Goal: Information Seeking & Learning: Check status

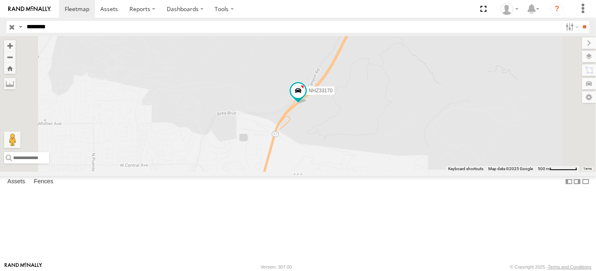
click at [580, 21] on input "**" at bounding box center [584, 27] width 9 height 12
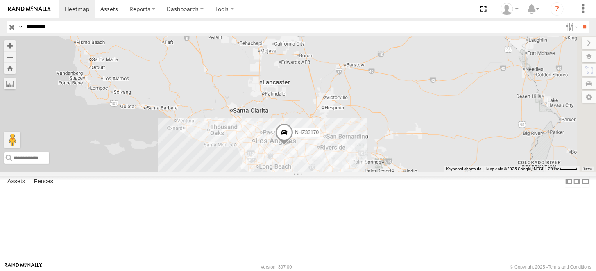
drag, startPoint x: 507, startPoint y: 167, endPoint x: 447, endPoint y: 208, distance: 73.0
click at [447, 171] on div "NHZ33170" at bounding box center [298, 103] width 596 height 135
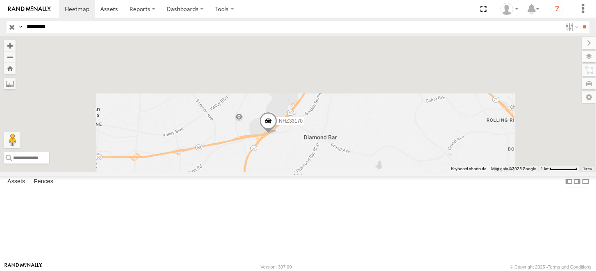
drag, startPoint x: 365, startPoint y: 112, endPoint x: 384, endPoint y: 240, distance: 129.6
click at [384, 171] on div "NHZ33170" at bounding box center [298, 103] width 596 height 135
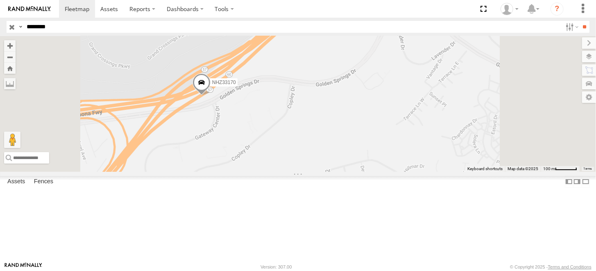
drag, startPoint x: 359, startPoint y: 109, endPoint x: 345, endPoint y: 201, distance: 93.1
click at [345, 171] on div "NHZ33170" at bounding box center [298, 103] width 596 height 135
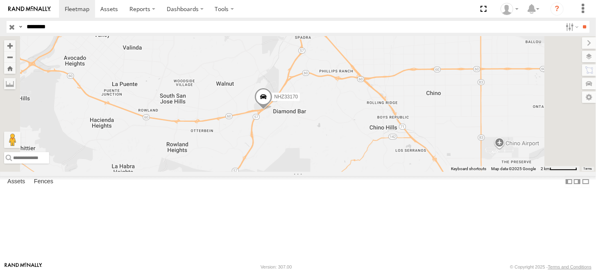
drag, startPoint x: 414, startPoint y: 114, endPoint x: 366, endPoint y: 177, distance: 79.4
click at [366, 171] on div "NHZ33170" at bounding box center [298, 103] width 596 height 135
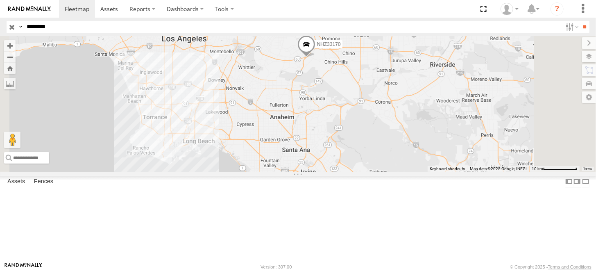
drag, startPoint x: 390, startPoint y: 198, endPoint x: 408, endPoint y: 131, distance: 68.7
click at [408, 131] on div "NHZ33170" at bounding box center [298, 103] width 596 height 135
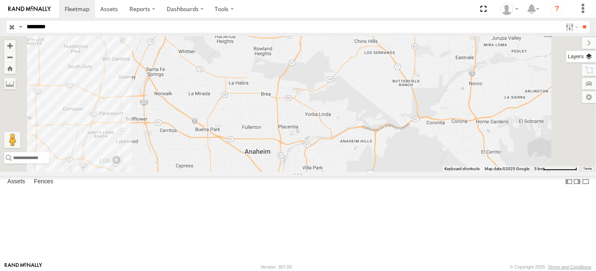
click at [587, 55] on label at bounding box center [581, 56] width 30 height 11
click at [0, 0] on label at bounding box center [0, 0] width 0 height 0
click at [0, 0] on span "Traffic" at bounding box center [0, 0] width 0 height 0
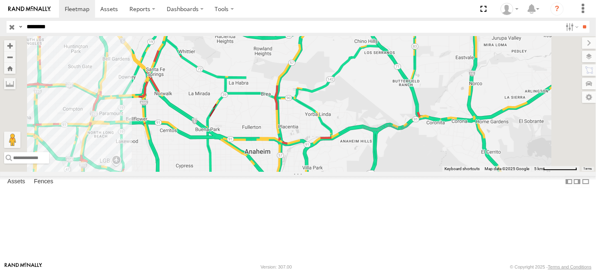
click at [0, 0] on span "Transit" at bounding box center [0, 0] width 0 height 0
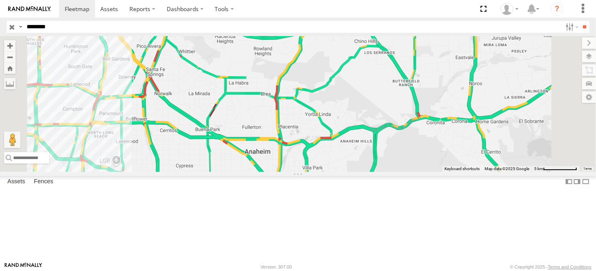
click at [0, 0] on label at bounding box center [0, 0] width 0 height 0
click at [0, 0] on span "Satellite + Roadmap" at bounding box center [0, 0] width 0 height 0
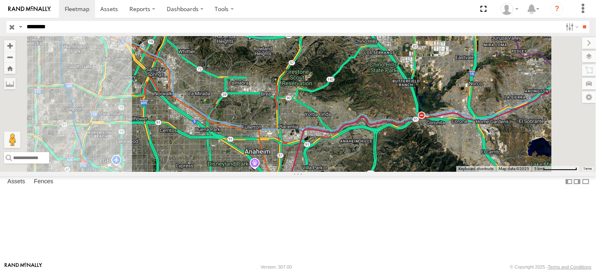
click at [0, 0] on span "Roadmap" at bounding box center [0, 0] width 0 height 0
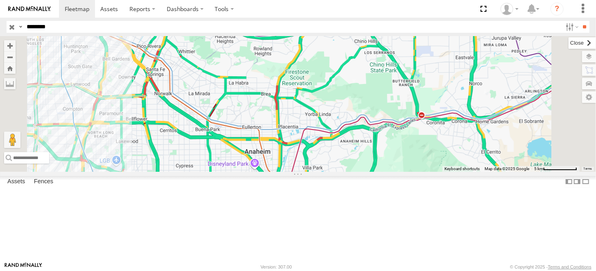
click at [568, 41] on label at bounding box center [581, 42] width 27 height 11
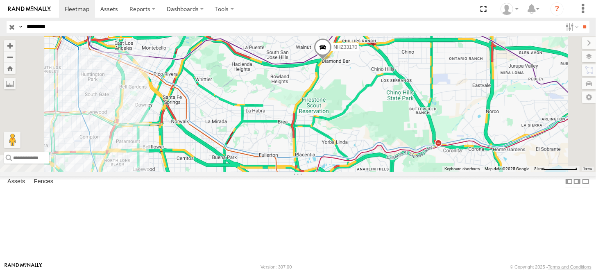
drag, startPoint x: 439, startPoint y: 96, endPoint x: 457, endPoint y: 126, distance: 34.7
click at [458, 127] on div "NHZ33170" at bounding box center [298, 103] width 596 height 135
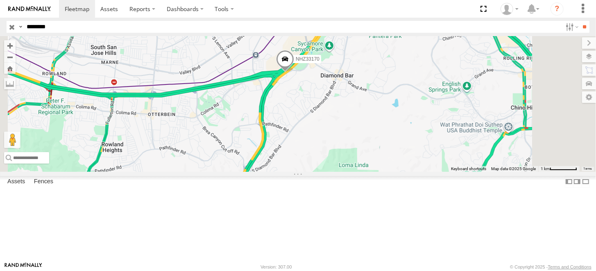
drag, startPoint x: 405, startPoint y: 93, endPoint x: 426, endPoint y: 151, distance: 61.3
click at [426, 151] on div "NHZ33170" at bounding box center [298, 103] width 596 height 135
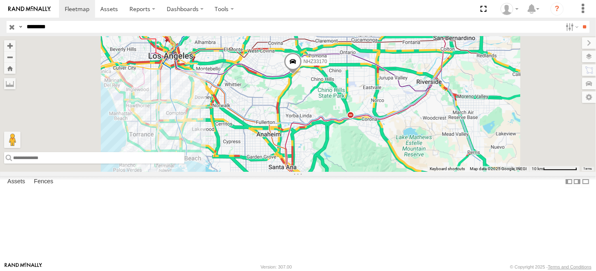
click at [184, 163] on input "text" at bounding box center [94, 157] width 180 height 11
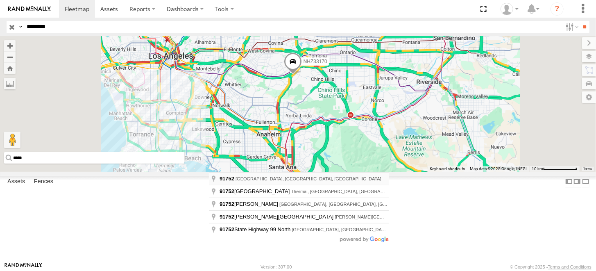
type input "**********"
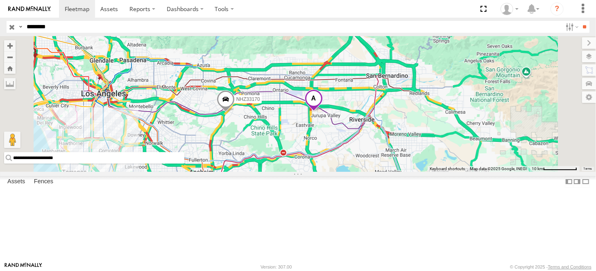
drag, startPoint x: 348, startPoint y: 150, endPoint x: 387, endPoint y: 163, distance: 40.8
click at [387, 163] on div "NHZ33170" at bounding box center [298, 103] width 596 height 135
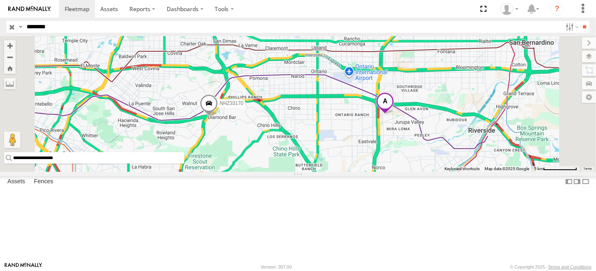
click at [218, 116] on span at bounding box center [209, 105] width 18 height 22
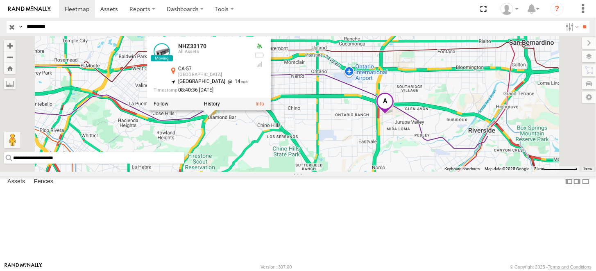
click at [394, 114] on span at bounding box center [385, 103] width 18 height 22
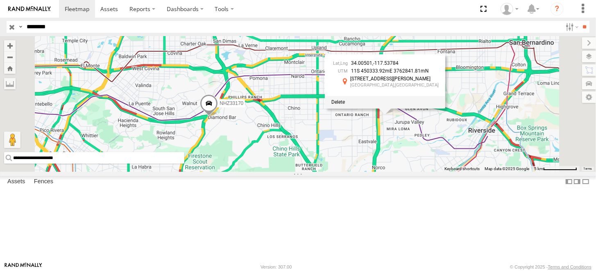
click at [490, 171] on div "NHZ33170 34.00501 , -117.53784 11S 450333.92mE 3762841.81mN 11625A Nino Way Jur…" at bounding box center [298, 103] width 596 height 135
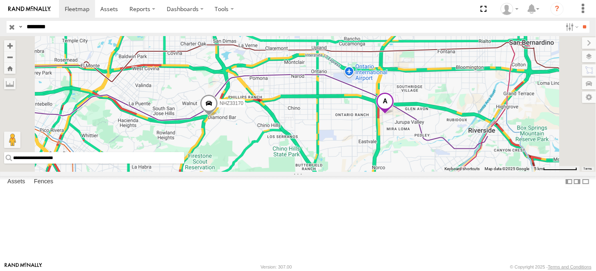
click at [394, 114] on span at bounding box center [385, 103] width 18 height 22
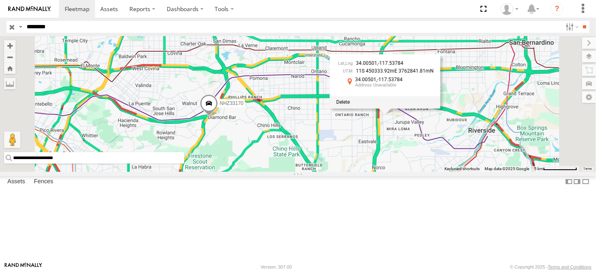
click at [490, 171] on div "NHZ33170 34.00501 , -117.53784 11S 450333.92mE 3762841.81mN 34.00501 -117.53784…" at bounding box center [298, 103] width 596 height 135
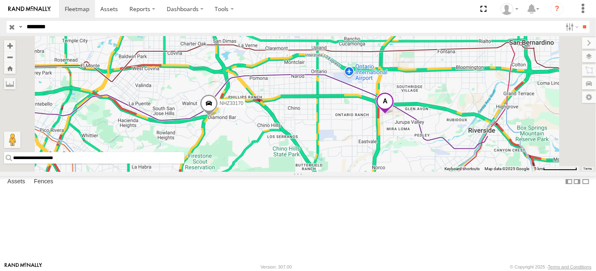
click at [218, 116] on span at bounding box center [209, 105] width 18 height 22
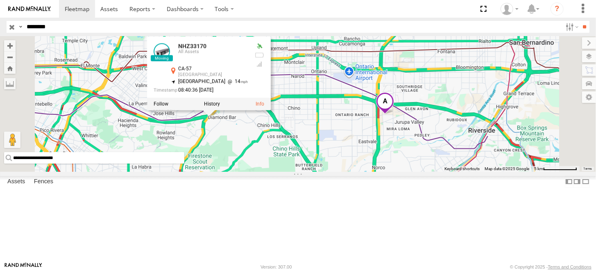
click at [402, 146] on div "NHZ33170 NHZ33170 All Assets CA-57 Walnut Valley 34.00212 , -117.83301 North Ea…" at bounding box center [298, 103] width 596 height 135
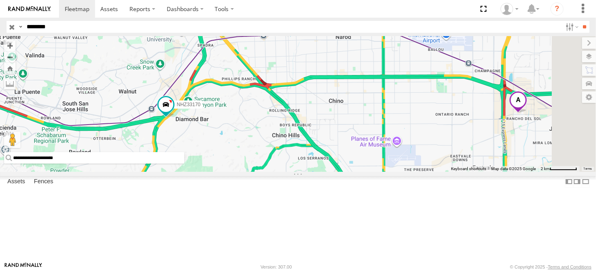
drag, startPoint x: 441, startPoint y: 171, endPoint x: 305, endPoint y: 174, distance: 135.1
click at [305, 171] on div "NHZ33170" at bounding box center [298, 103] width 596 height 135
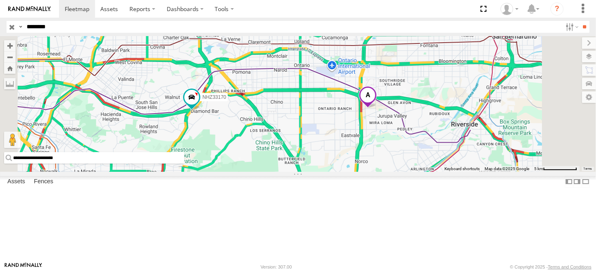
drag, startPoint x: 452, startPoint y: 188, endPoint x: 409, endPoint y: 185, distance: 42.3
click at [409, 171] on div "NHZ33170" at bounding box center [298, 103] width 596 height 135
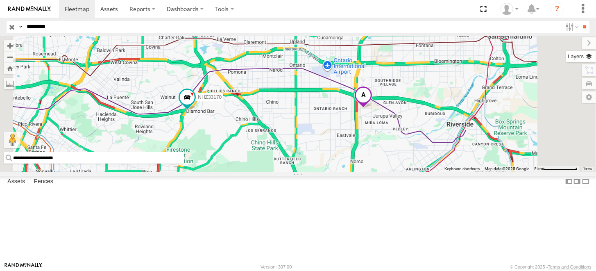
click at [588, 56] on label at bounding box center [581, 56] width 30 height 11
click at [0, 0] on span "Transit" at bounding box center [0, 0] width 0 height 0
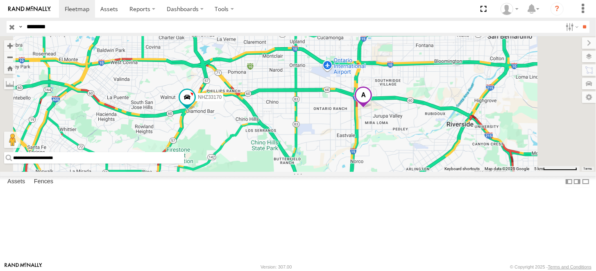
click at [0, 0] on span "Assets" at bounding box center [0, 0] width 0 height 0
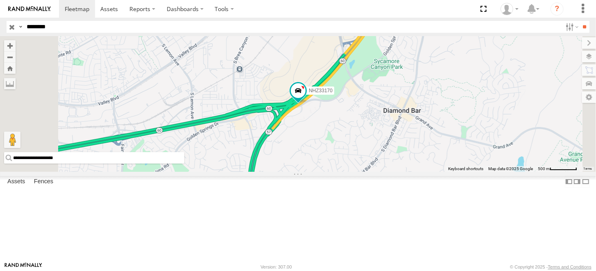
click at [0, 0] on span "Fences" at bounding box center [0, 0] width 0 height 0
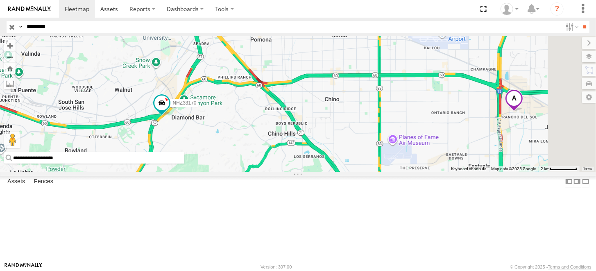
drag, startPoint x: 458, startPoint y: 181, endPoint x: 276, endPoint y: 183, distance: 181.8
click at [276, 171] on div "NHZ33170" at bounding box center [298, 103] width 596 height 135
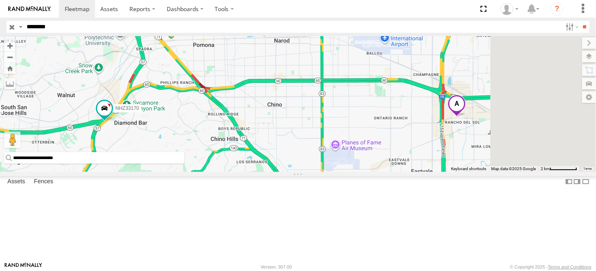
drag, startPoint x: 413, startPoint y: 178, endPoint x: 344, endPoint y: 184, distance: 69.5
click at [344, 171] on div "NHZ33170" at bounding box center [298, 103] width 596 height 135
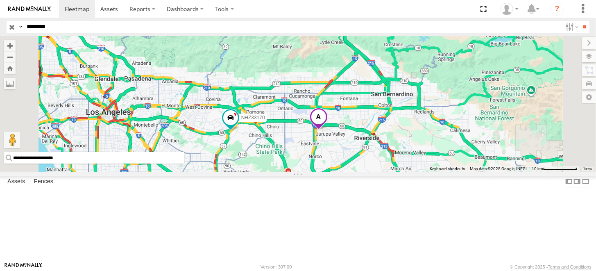
click at [0, 0] on span "Traffic" at bounding box center [0, 0] width 0 height 0
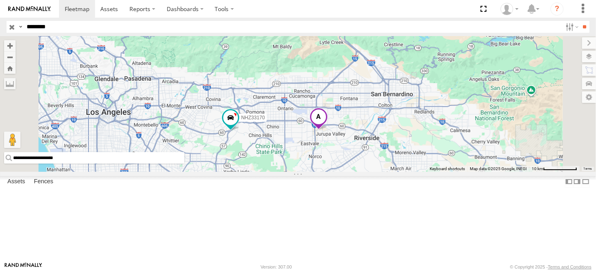
click at [0, 0] on span "Terrain" at bounding box center [0, 0] width 0 height 0
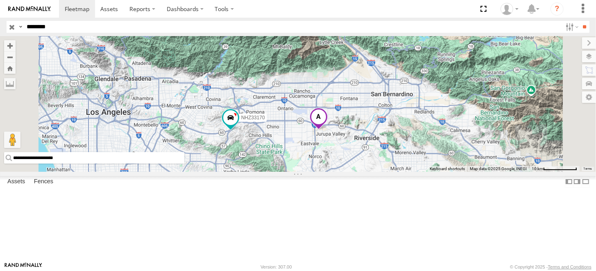
click at [0, 0] on span "Satellite" at bounding box center [0, 0] width 0 height 0
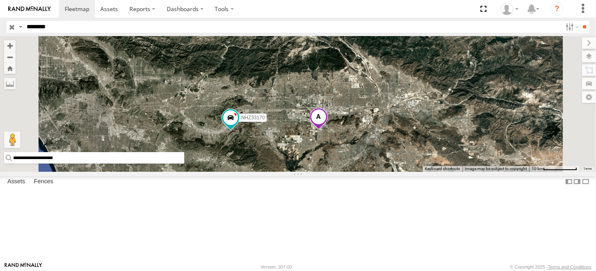
click at [0, 0] on span "Satellite + Roadmap" at bounding box center [0, 0] width 0 height 0
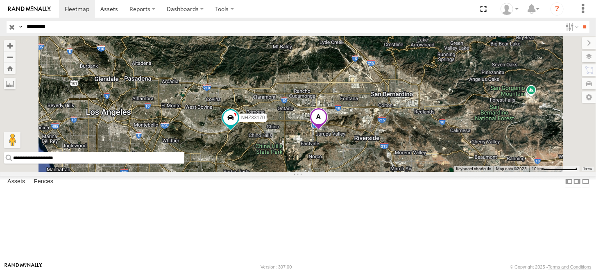
click at [0, 0] on span "Night" at bounding box center [0, 0] width 0 height 0
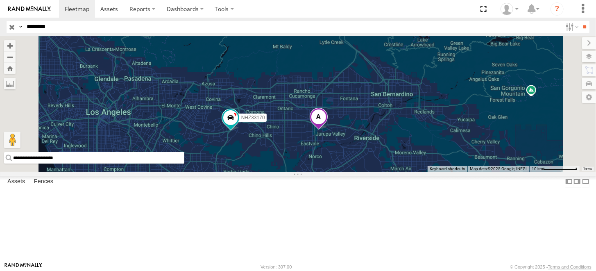
click at [0, 0] on span "Grayscale" at bounding box center [0, 0] width 0 height 0
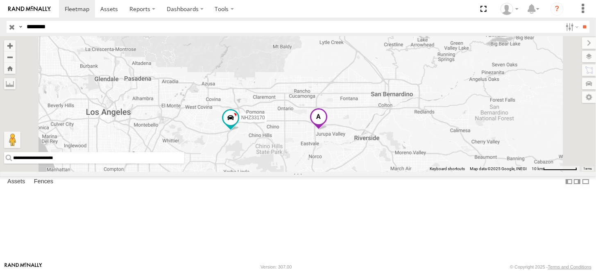
click at [0, 0] on span "Default" at bounding box center [0, 0] width 0 height 0
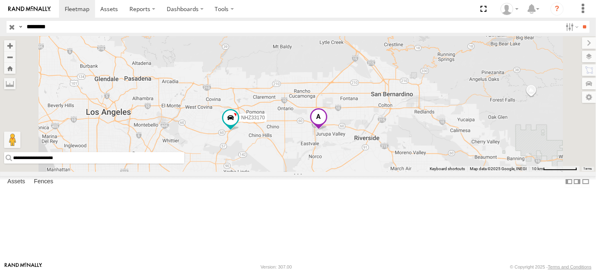
click at [0, 0] on span "Grayscale" at bounding box center [0, 0] width 0 height 0
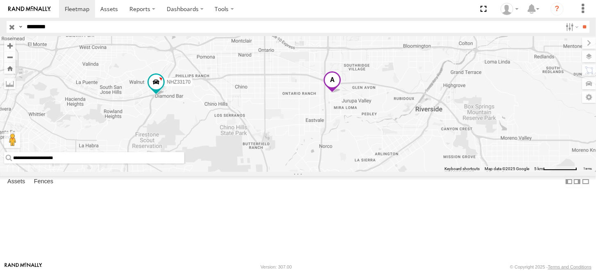
drag, startPoint x: 346, startPoint y: 147, endPoint x: 394, endPoint y: 195, distance: 67.2
click at [394, 171] on div "NHZ33170" at bounding box center [298, 103] width 596 height 135
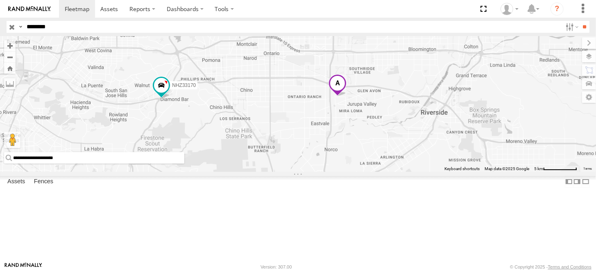
drag, startPoint x: 394, startPoint y: 195, endPoint x: 400, endPoint y: 199, distance: 8.1
click at [400, 171] on div "NHZ33170" at bounding box center [298, 103] width 596 height 135
click at [0, 0] on span "Night" at bounding box center [0, 0] width 0 height 0
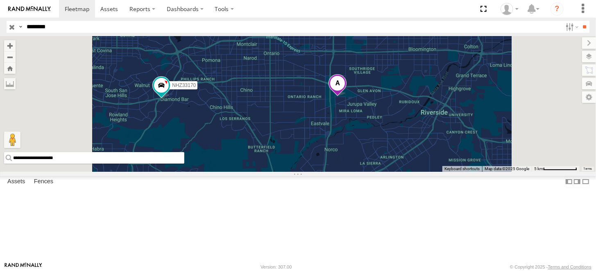
click at [0, 0] on span "Grayscale" at bounding box center [0, 0] width 0 height 0
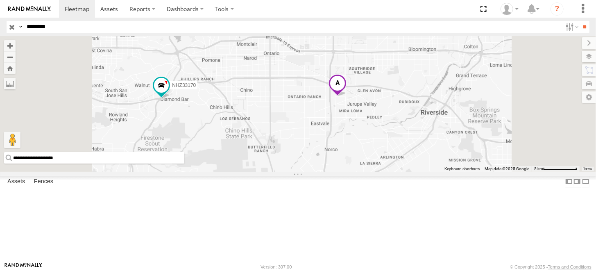
click at [0, 0] on span "Default" at bounding box center [0, 0] width 0 height 0
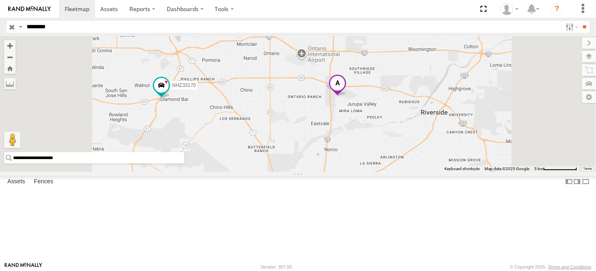
click at [0, 0] on span "Grayscale" at bounding box center [0, 0] width 0 height 0
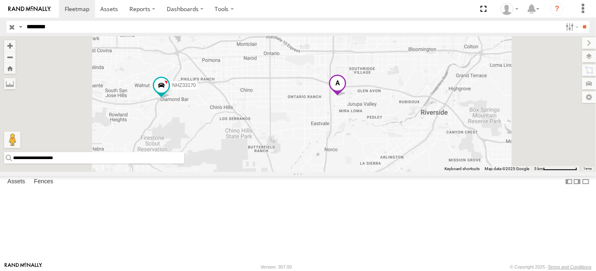
click at [0, 0] on span "Default" at bounding box center [0, 0] width 0 height 0
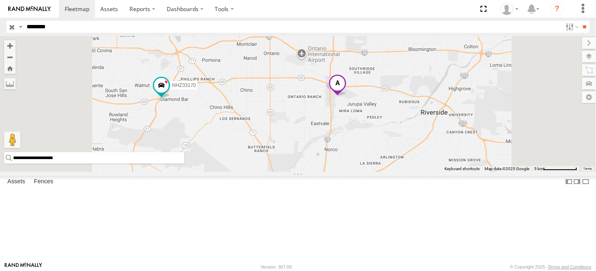
click at [0, 0] on div "Grayscale" at bounding box center [0, 0] width 0 height 0
click at [0, 0] on span "Grayscale" at bounding box center [0, 0] width 0 height 0
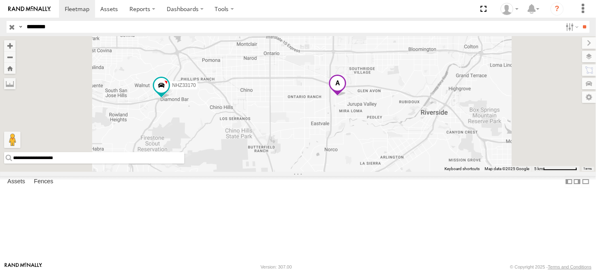
click at [0, 0] on span "Default" at bounding box center [0, 0] width 0 height 0
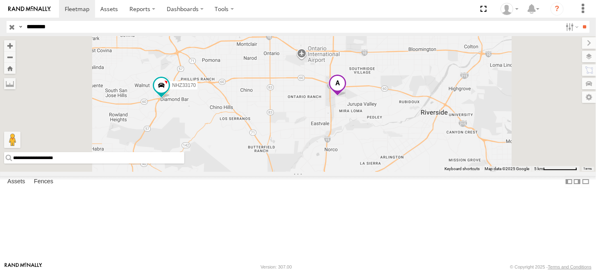
click at [0, 0] on span "Grayscale" at bounding box center [0, 0] width 0 height 0
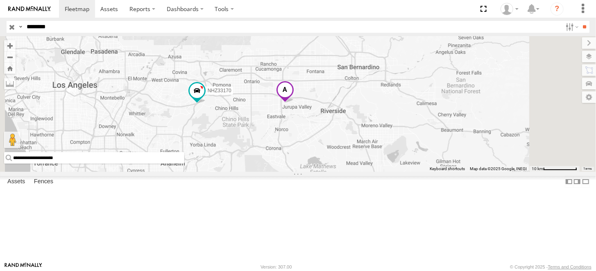
drag, startPoint x: 429, startPoint y: 176, endPoint x: 380, endPoint y: 162, distance: 50.6
click at [380, 162] on div "NHZ33170" at bounding box center [298, 103] width 596 height 135
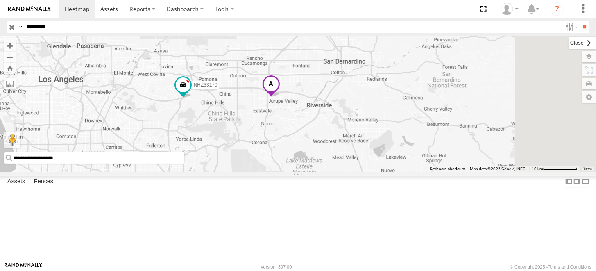
click at [568, 43] on label at bounding box center [581, 42] width 27 height 11
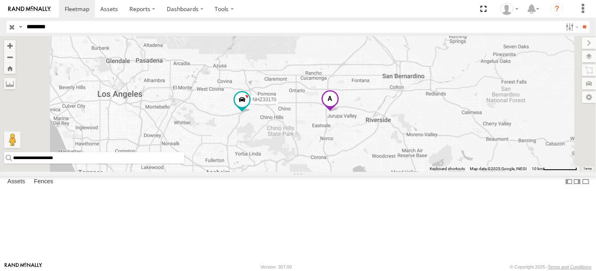
drag, startPoint x: 339, startPoint y: 169, endPoint x: 400, endPoint y: 185, distance: 63.0
click at [400, 171] on div "NHZ33170" at bounding box center [298, 103] width 596 height 135
click at [264, 29] on input "********" at bounding box center [292, 27] width 538 height 12
click at [580, 21] on input "**" at bounding box center [584, 27] width 9 height 12
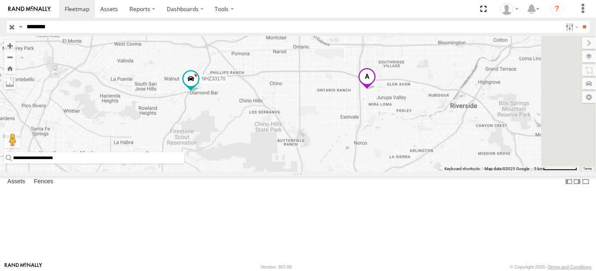
drag, startPoint x: 469, startPoint y: 125, endPoint x: 361, endPoint y: 156, distance: 112.4
click at [361, 156] on div "NHZ33170" at bounding box center [298, 103] width 596 height 135
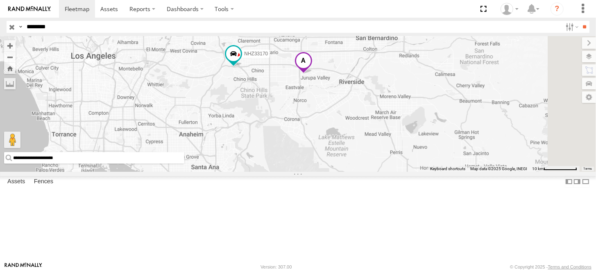
drag, startPoint x: 433, startPoint y: 107, endPoint x: 329, endPoint y: 136, distance: 108.0
click at [329, 136] on div "NHZ33170" at bounding box center [298, 103] width 596 height 135
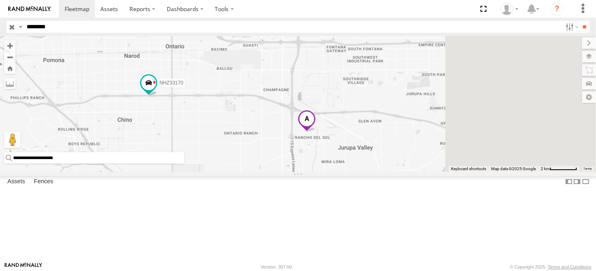
drag, startPoint x: 446, startPoint y: 190, endPoint x: 288, endPoint y: 170, distance: 159.7
click at [288, 170] on div "NHZ33170" at bounding box center [298, 103] width 596 height 135
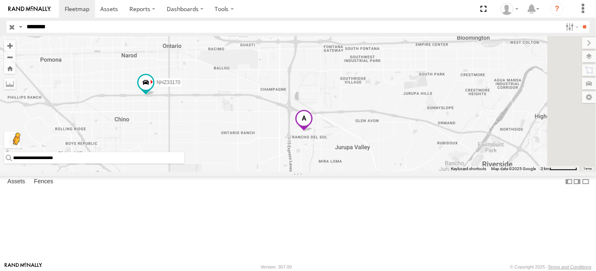
click at [20, 148] on button "Drag Pegman onto the map to open Street View" at bounding box center [12, 139] width 16 height 16
click at [573, 188] on label at bounding box center [577, 182] width 8 height 12
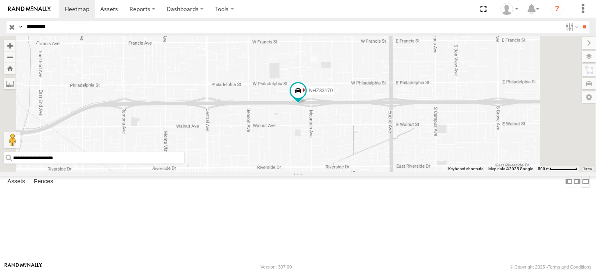
click at [586, 188] on label at bounding box center [585, 182] width 8 height 12
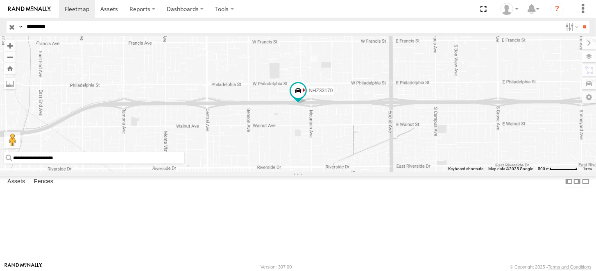
click at [0, 0] on label at bounding box center [0, 0] width 0 height 0
click at [569, 188] on label at bounding box center [569, 182] width 8 height 12
click at [47, 188] on label "Fences" at bounding box center [43, 181] width 27 height 11
click at [0, 0] on div "APM Terminal" at bounding box center [0, 0] width 0 height 0
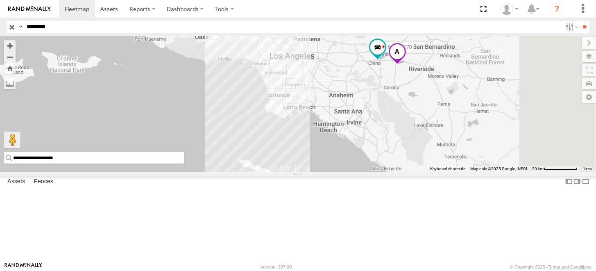
drag, startPoint x: 483, startPoint y: 89, endPoint x: 432, endPoint y: 148, distance: 78.1
click at [432, 148] on div "NHZ33170" at bounding box center [298, 103] width 596 height 135
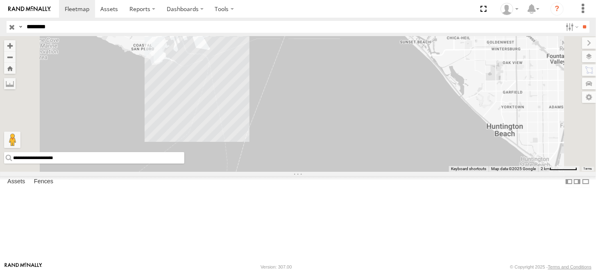
scroll to position [109, 0]
click at [0, 0] on link "Fence Mgt" at bounding box center [0, 0] width 0 height 0
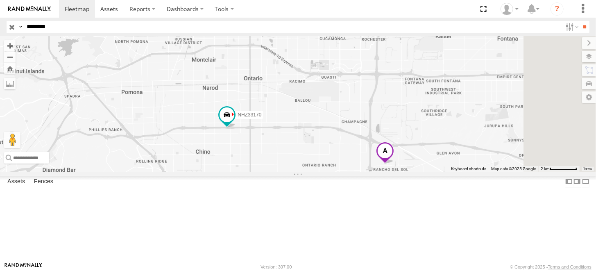
drag, startPoint x: 502, startPoint y: 146, endPoint x: 377, endPoint y: 174, distance: 128.0
click at [377, 171] on div "NHZ33170" at bounding box center [298, 103] width 596 height 135
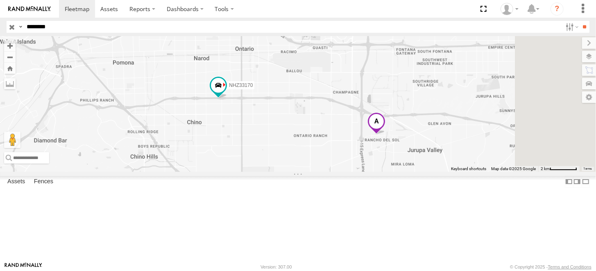
drag, startPoint x: 405, startPoint y: 193, endPoint x: 387, endPoint y: 132, distance: 64.0
click at [387, 132] on div "NHZ33170" at bounding box center [298, 103] width 596 height 135
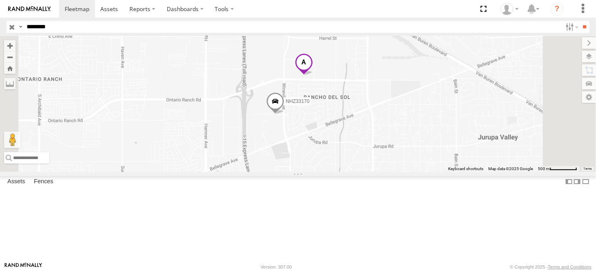
drag, startPoint x: 450, startPoint y: 135, endPoint x: 448, endPoint y: 170, distance: 35.7
click at [448, 170] on div "NHZ33170" at bounding box center [298, 103] width 596 height 135
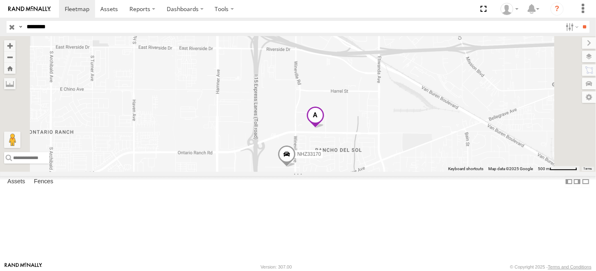
drag, startPoint x: 485, startPoint y: 155, endPoint x: 452, endPoint y: 211, distance: 65.7
click at [453, 171] on div "NHZ33170" at bounding box center [298, 103] width 596 height 135
click at [293, 169] on span at bounding box center [284, 158] width 18 height 22
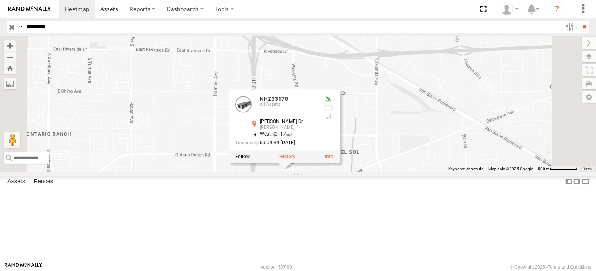
click at [295, 160] on label at bounding box center [287, 157] width 16 height 6
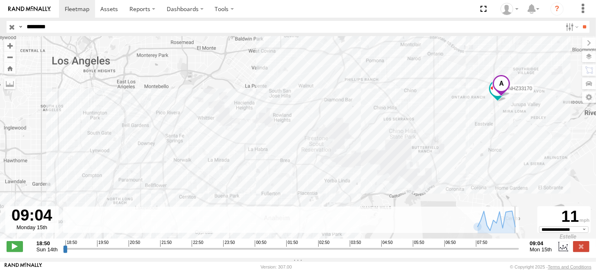
drag, startPoint x: 459, startPoint y: 252, endPoint x: 535, endPoint y: 263, distance: 76.9
type input "**********"
click at [519, 252] on input "range" at bounding box center [291, 248] width 456 height 8
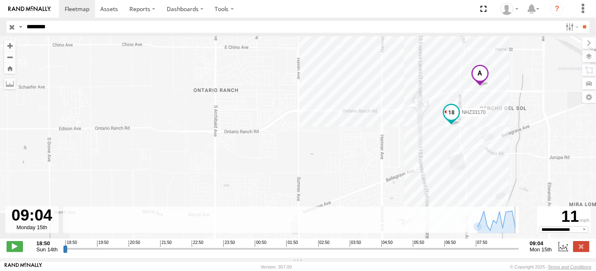
drag, startPoint x: 473, startPoint y: 131, endPoint x: 468, endPoint y: 189, distance: 58.4
click at [468, 189] on div "NHZ33170" at bounding box center [298, 141] width 596 height 211
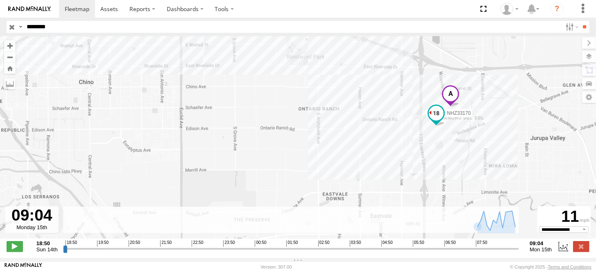
drag, startPoint x: 487, startPoint y: 115, endPoint x: 452, endPoint y: 160, distance: 56.6
click at [452, 160] on div "NHZ33170" at bounding box center [298, 141] width 596 height 211
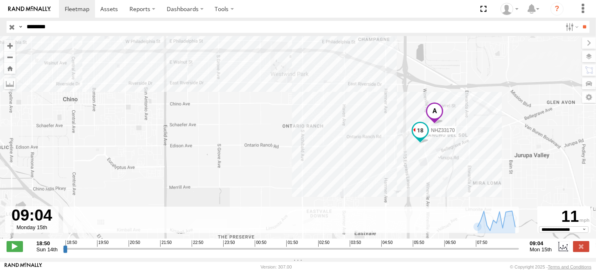
drag, startPoint x: 66, startPoint y: 29, endPoint x: 38, endPoint y: 27, distance: 28.4
click at [38, 27] on input "********" at bounding box center [292, 27] width 538 height 12
click at [580, 21] on input "**" at bounding box center [584, 27] width 9 height 12
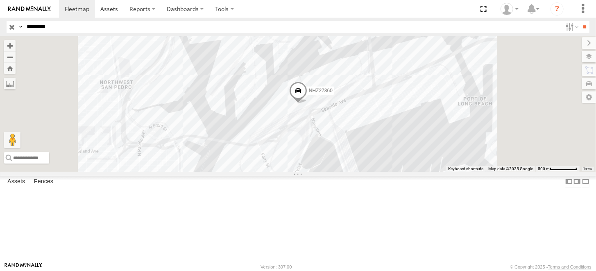
click at [373, 154] on div "NHZ27360" at bounding box center [298, 103] width 596 height 135
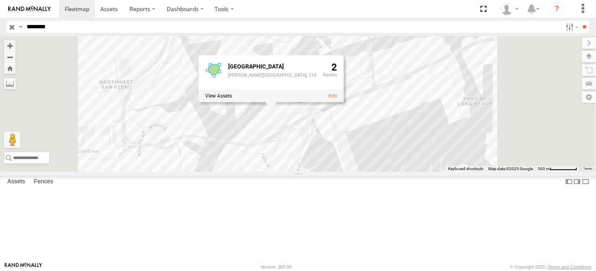
click at [400, 171] on div "NHZ27360 Yusen Terminal YTI, Yusen, Yusen Terminal, 214 2" at bounding box center [298, 103] width 596 height 135
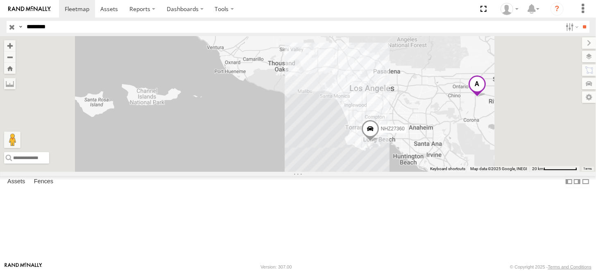
click at [486, 97] on span at bounding box center [477, 86] width 18 height 22
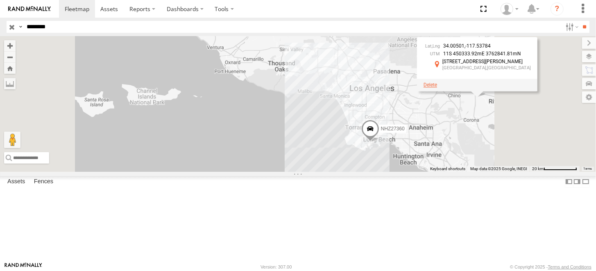
click at [437, 88] on span at bounding box center [430, 85] width 14 height 6
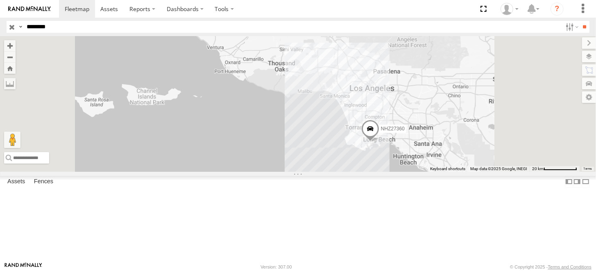
click at [379, 142] on span at bounding box center [370, 131] width 18 height 22
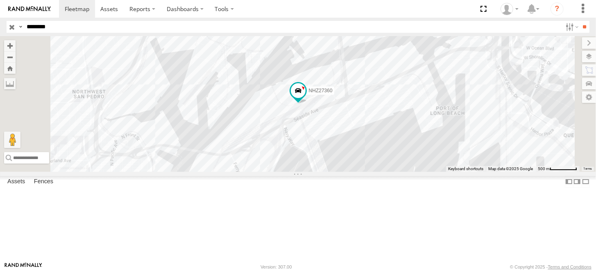
click at [330, 29] on input "********" at bounding box center [292, 27] width 538 height 12
click at [580, 21] on input "**" at bounding box center [584, 27] width 9 height 12
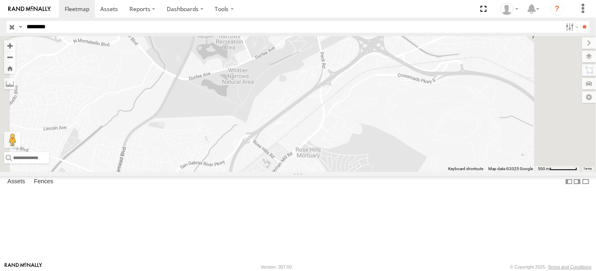
click at [64, 23] on input "********" at bounding box center [292, 27] width 538 height 12
paste input "text"
type input "********"
click at [580, 21] on input "**" at bounding box center [584, 27] width 9 height 12
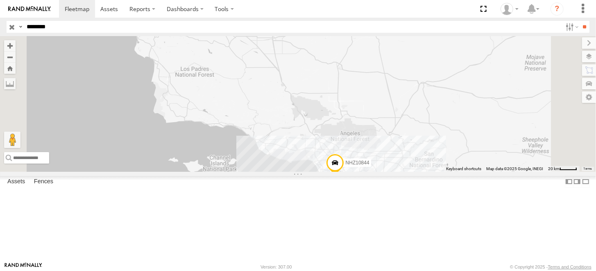
click at [0, 0] on div "All Assets" at bounding box center [0, 0] width 0 height 0
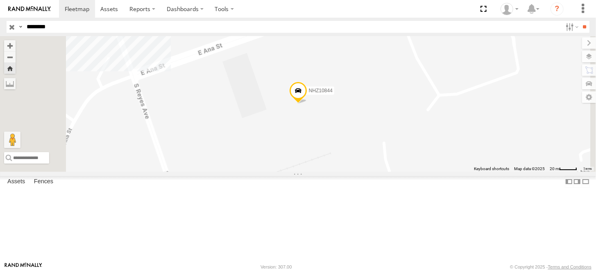
click at [307, 104] on span at bounding box center [298, 93] width 18 height 22
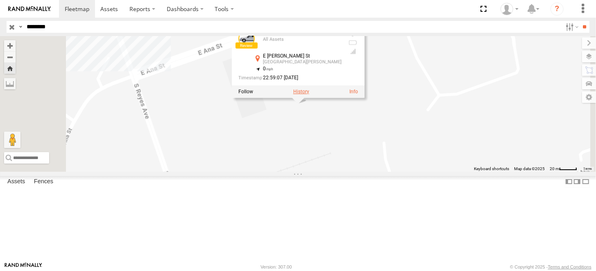
click at [309, 95] on label at bounding box center [301, 92] width 16 height 6
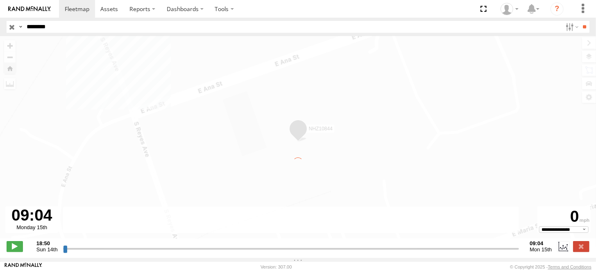
type input "**********"
